Goal: Transaction & Acquisition: Subscribe to service/newsletter

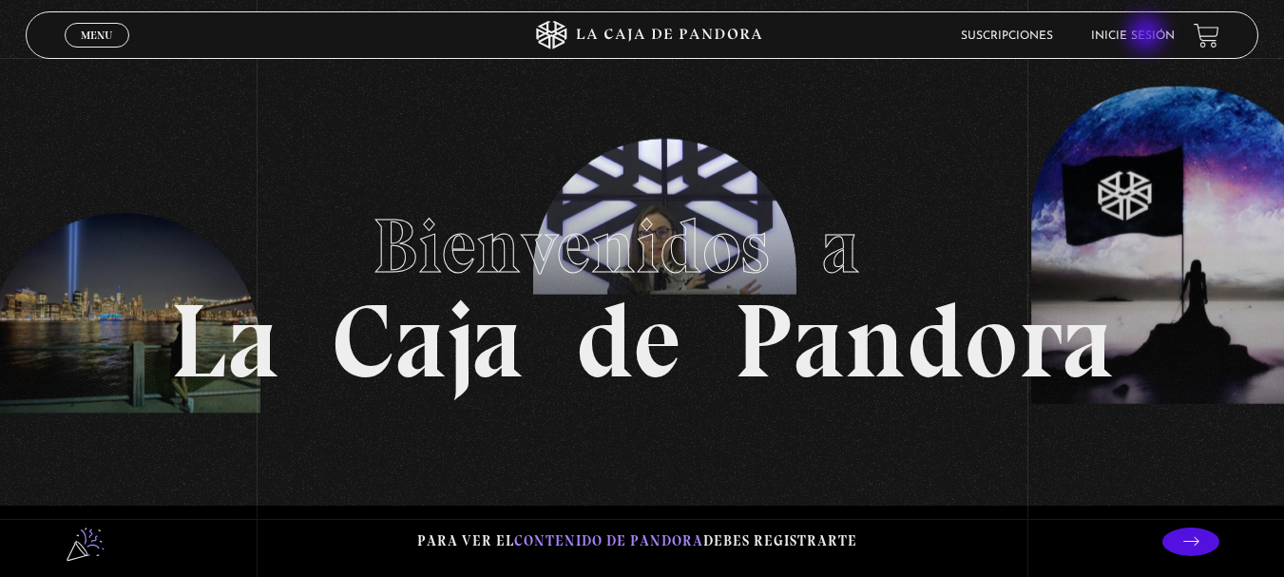
click at [1148, 35] on link "Inicie sesión" at bounding box center [1133, 35] width 84 height 11
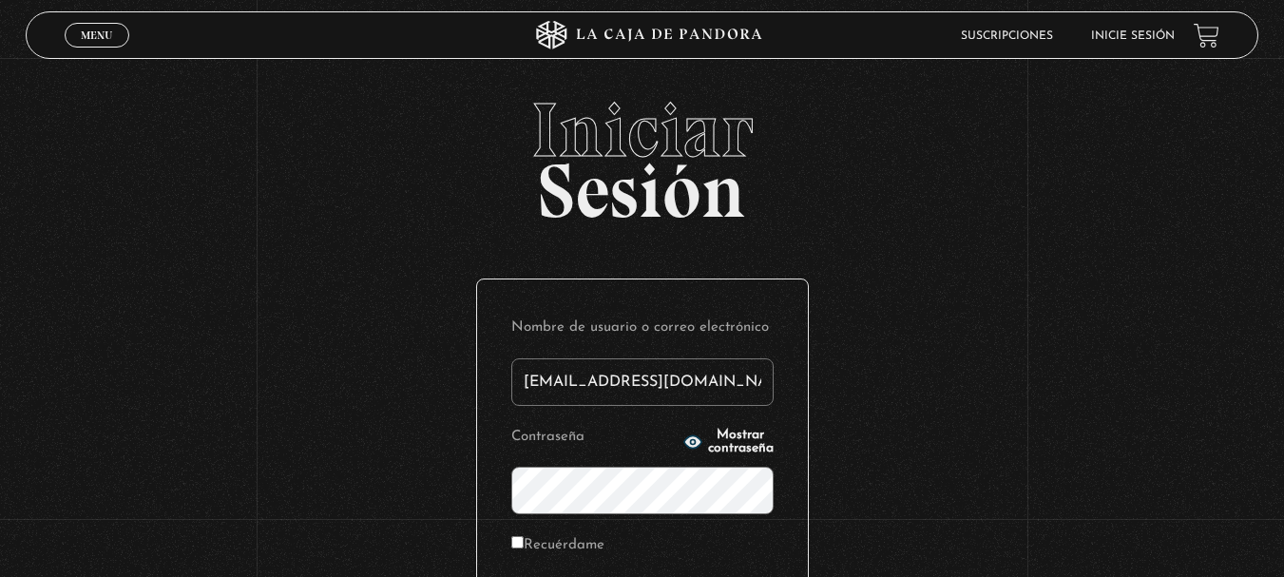
type input "[EMAIL_ADDRESS][DOMAIN_NAME]"
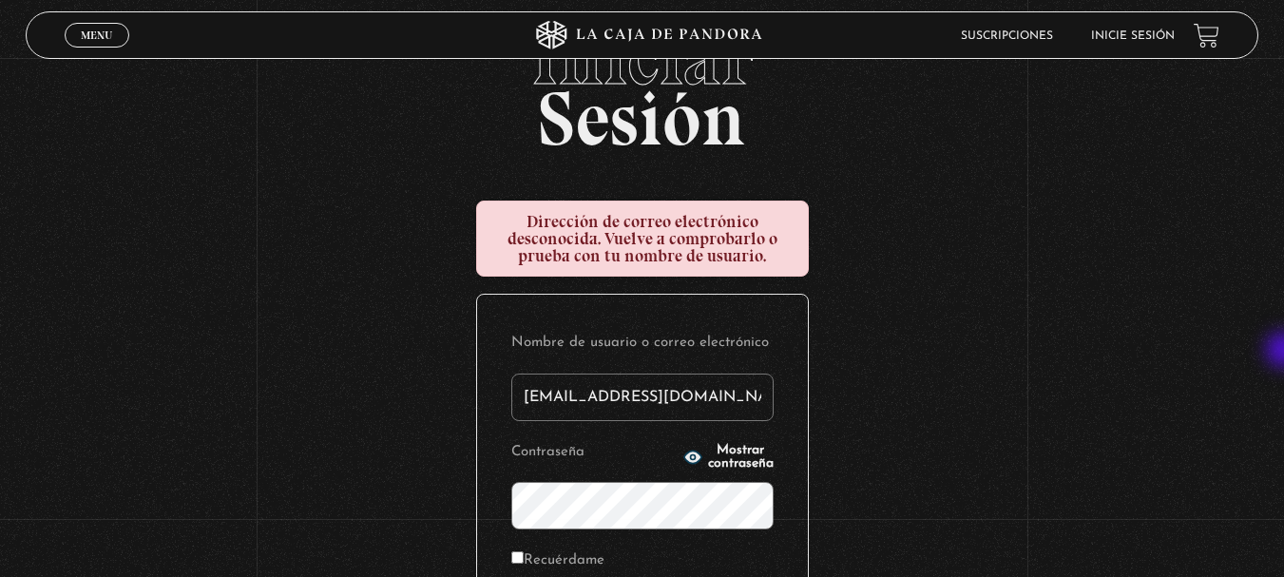
scroll to position [84, 0]
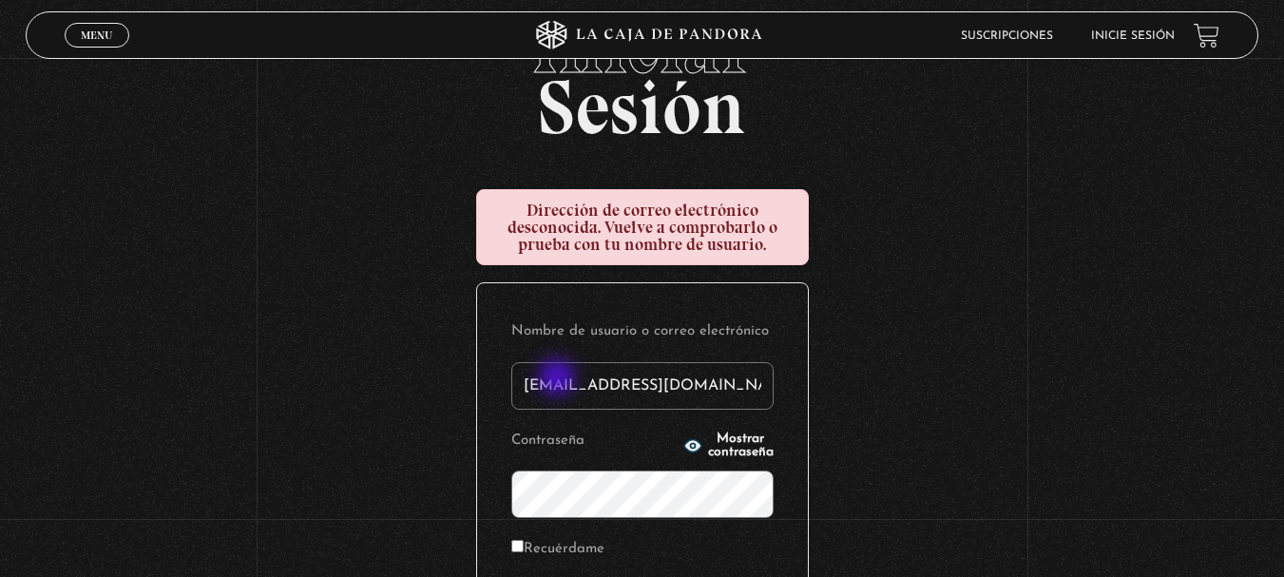
click at [559, 379] on input "melisanchezramirez@gmail.com" at bounding box center [642, 386] width 262 height 48
click at [574, 402] on input "melisanchezramirez@gmail.com" at bounding box center [642, 386] width 262 height 48
type input "meli.sanchezramirez@gmail.com"
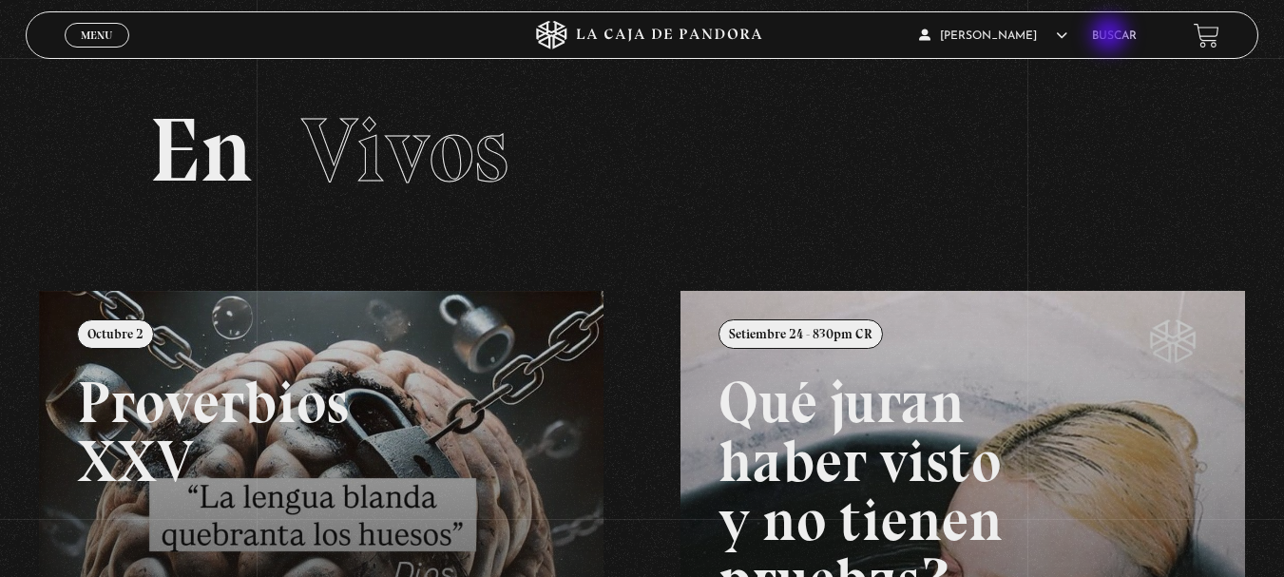
click at [1111, 36] on link "Buscar" at bounding box center [1114, 35] width 45 height 11
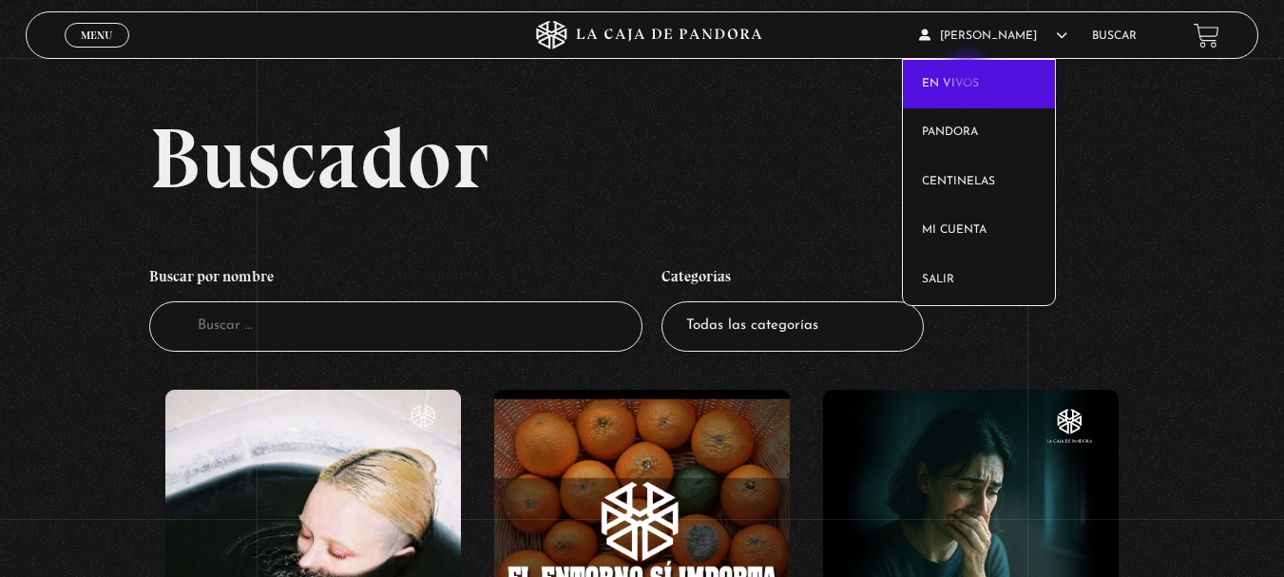
click at [970, 76] on link "En vivos" at bounding box center [979, 84] width 152 height 49
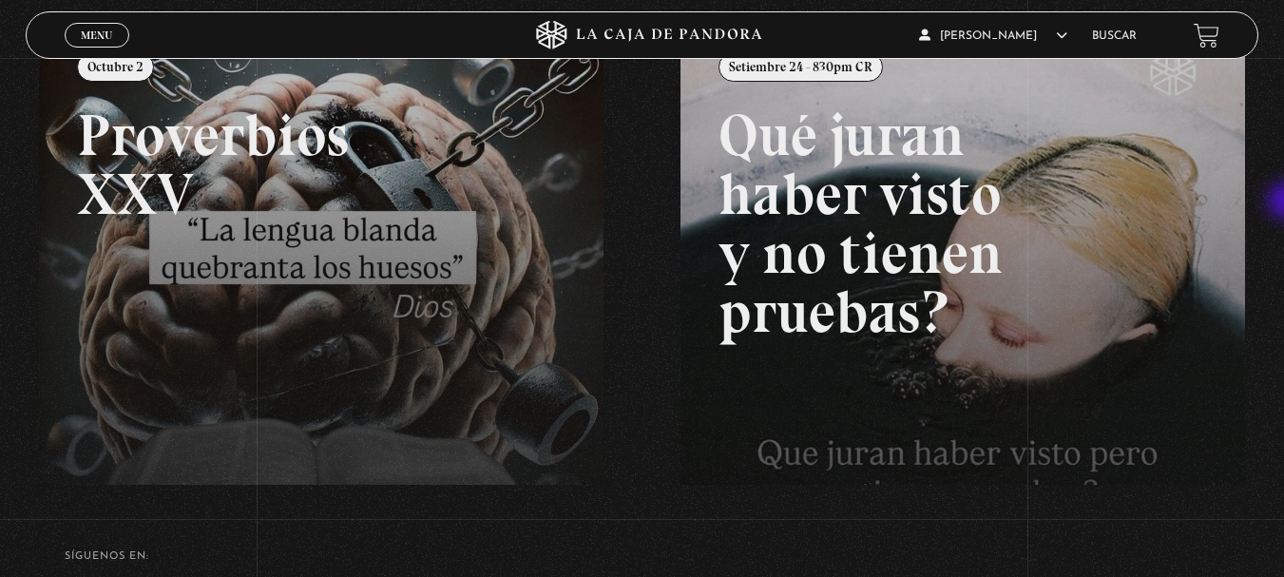
scroll to position [428, 0]
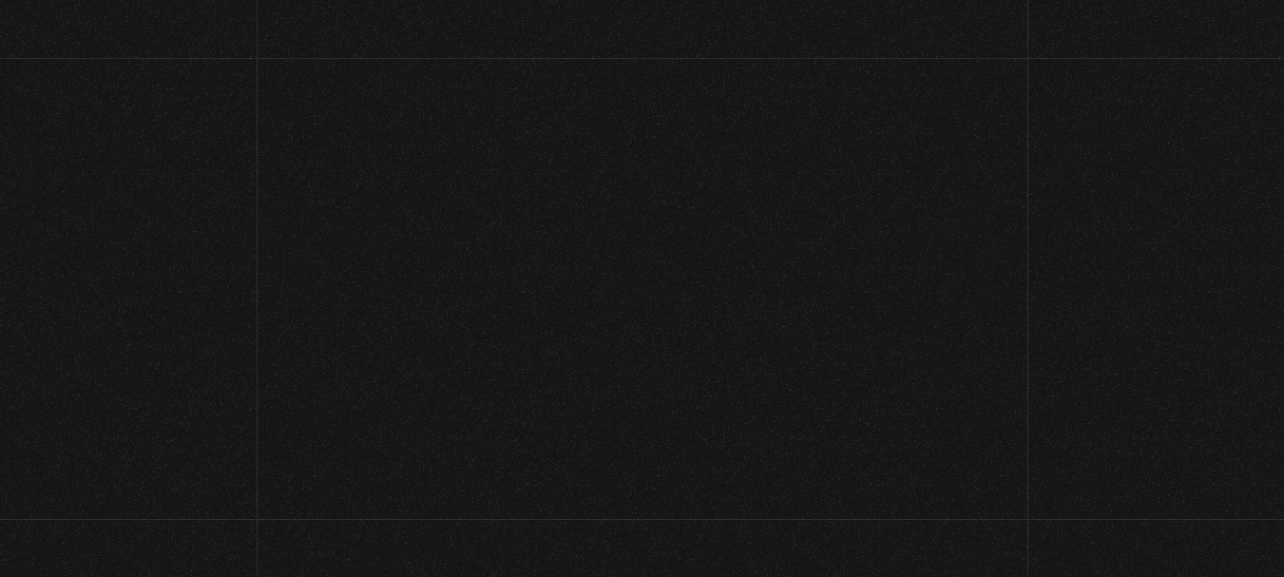
scroll to position [428, 0]
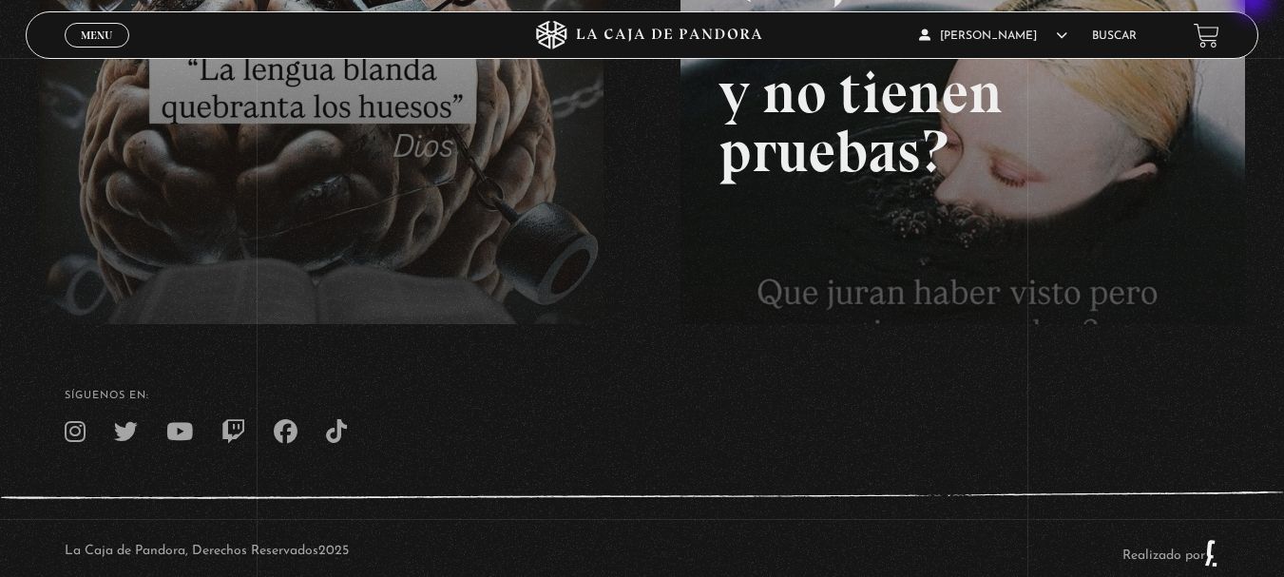
click at [437, 520] on div "La Caja de Pandora, Derechos Reservados 2025 Realizado por" at bounding box center [642, 553] width 1284 height 124
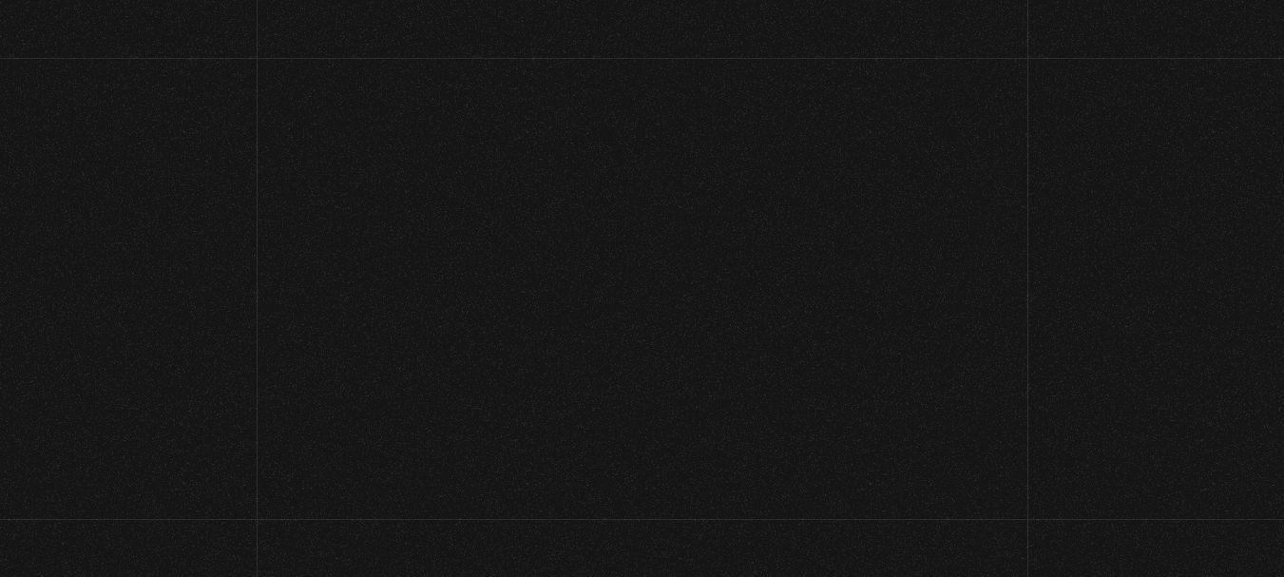
scroll to position [428, 0]
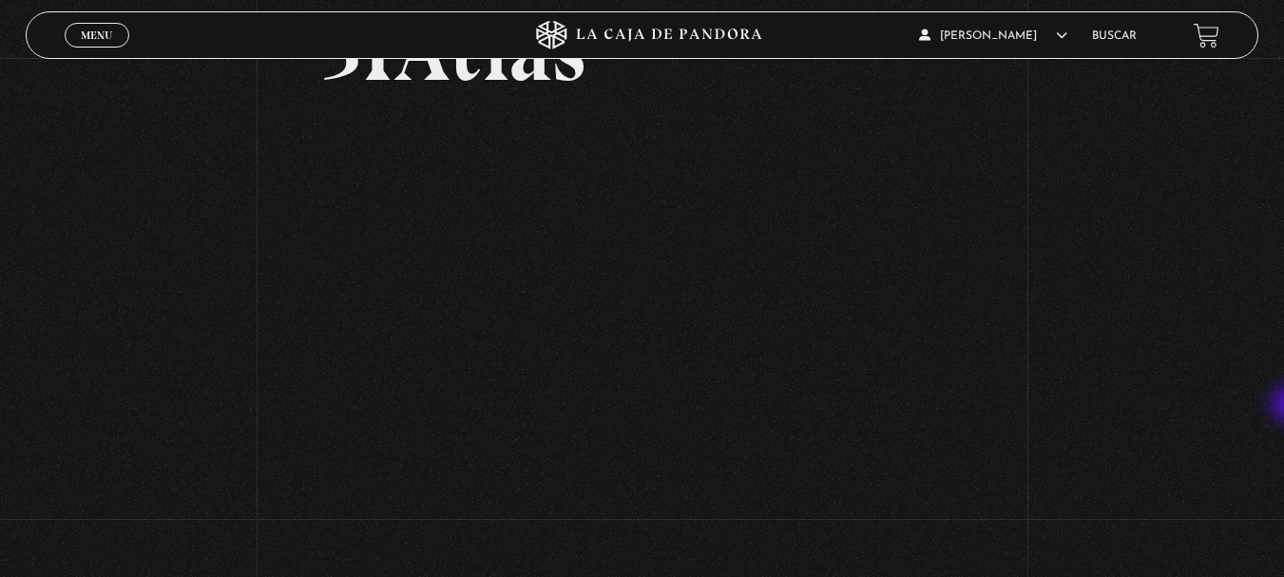
scroll to position [144, 0]
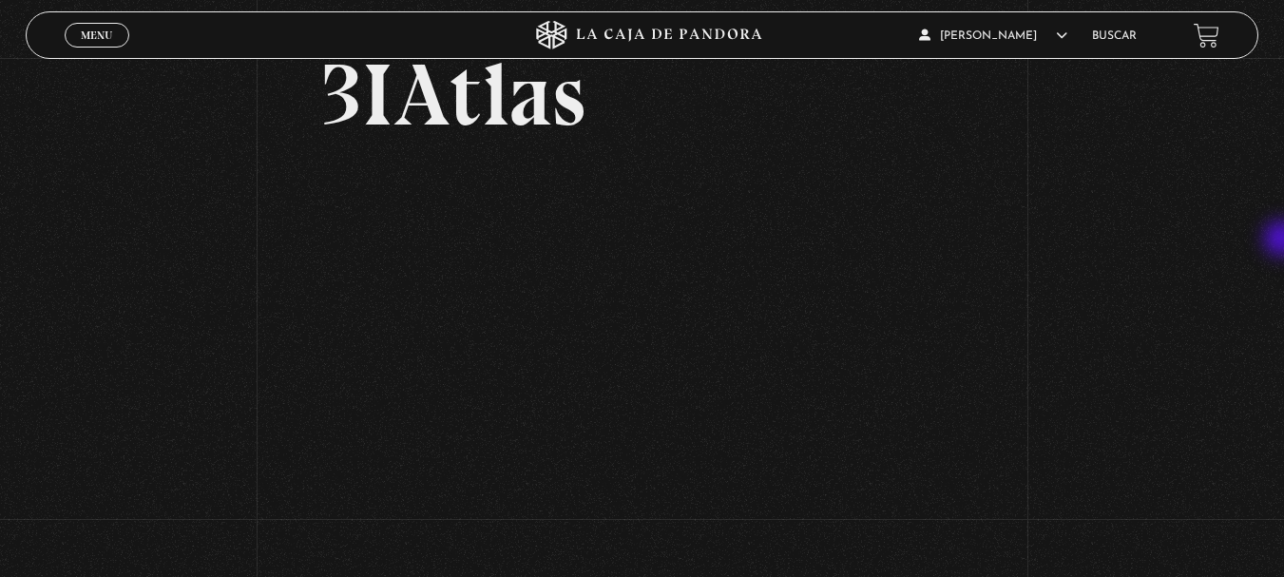
scroll to position [104, 0]
